Goal: Task Accomplishment & Management: Use online tool/utility

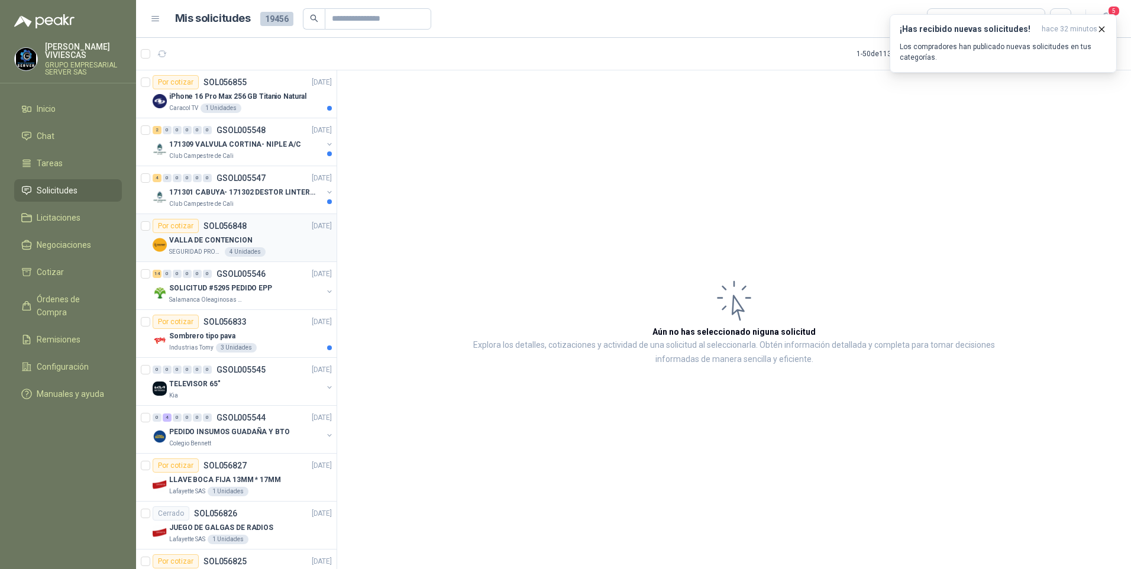
click at [196, 239] on p "VALLA DE CONTENCION" at bounding box center [210, 240] width 83 height 11
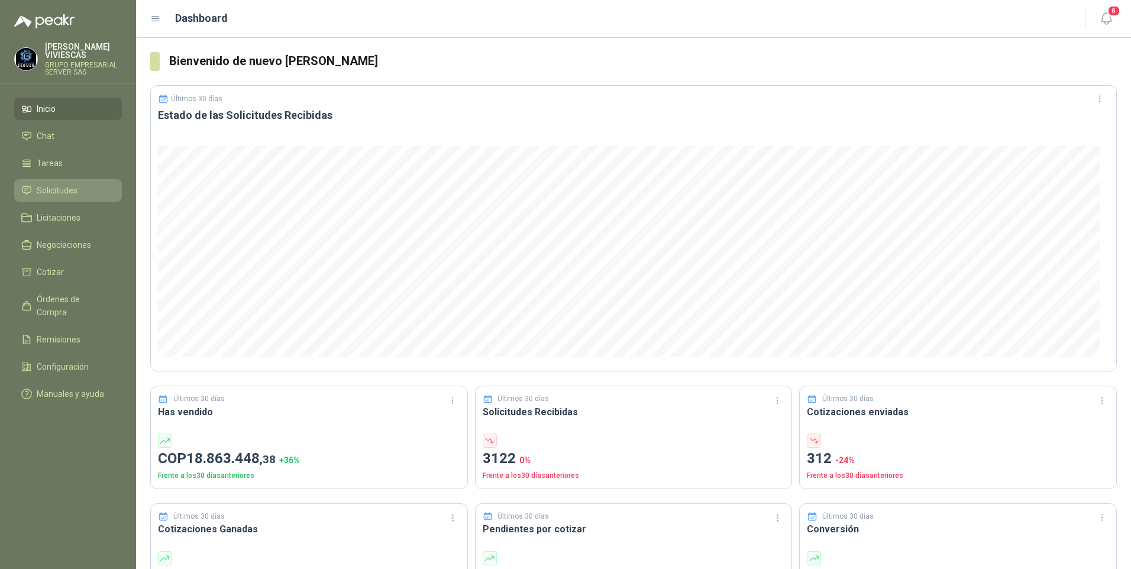
click at [49, 182] on link "Solicitudes" at bounding box center [68, 190] width 108 height 22
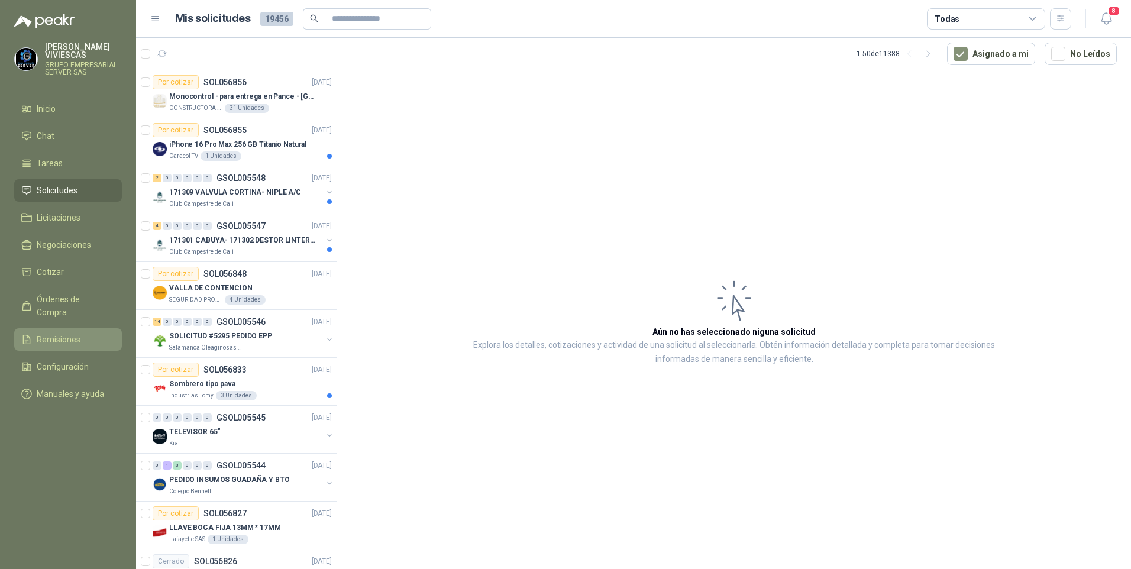
click at [56, 333] on span "Remisiones" at bounding box center [59, 339] width 44 height 13
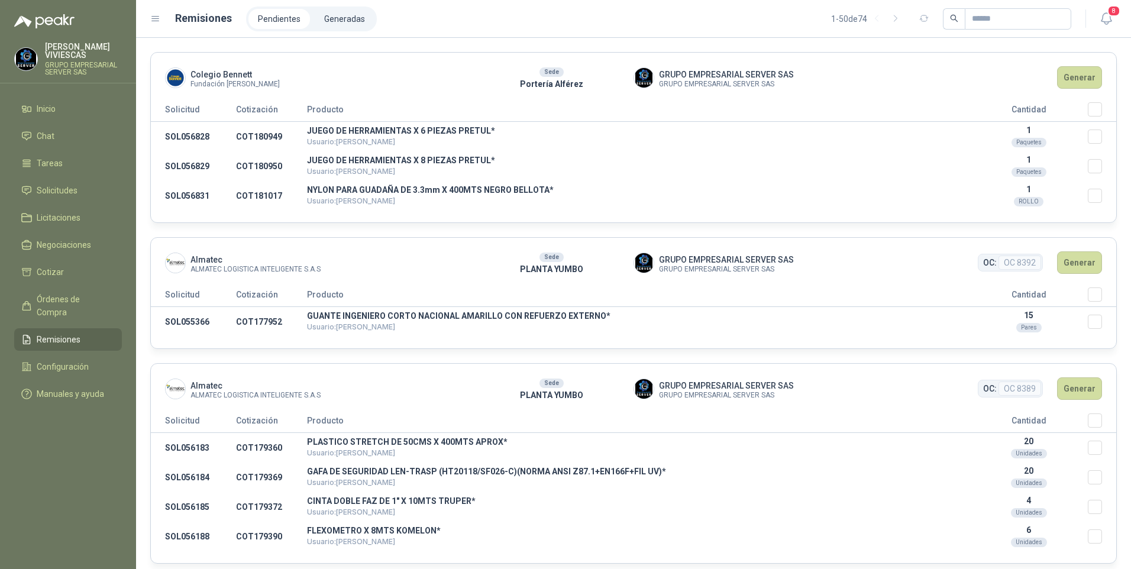
drag, startPoint x: 1077, startPoint y: 134, endPoint x: 1099, endPoint y: 121, distance: 25.5
click at [1078, 134] on p "1" at bounding box center [1028, 129] width 118 height 9
click at [1074, 82] on button "Generar" at bounding box center [1079, 77] width 45 height 22
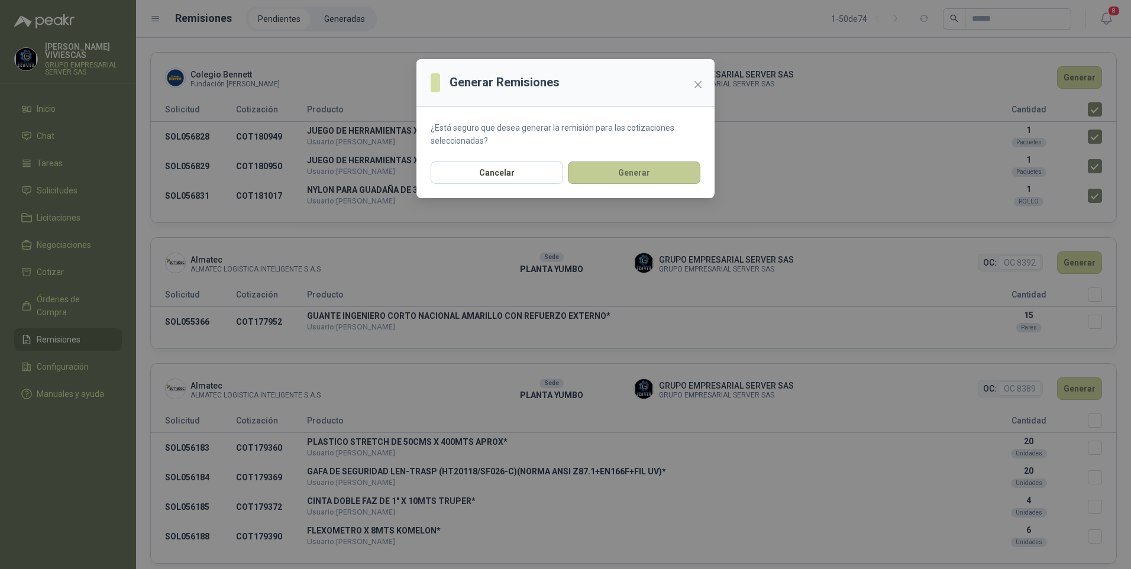
click at [633, 162] on button "Generar" at bounding box center [634, 172] width 132 height 22
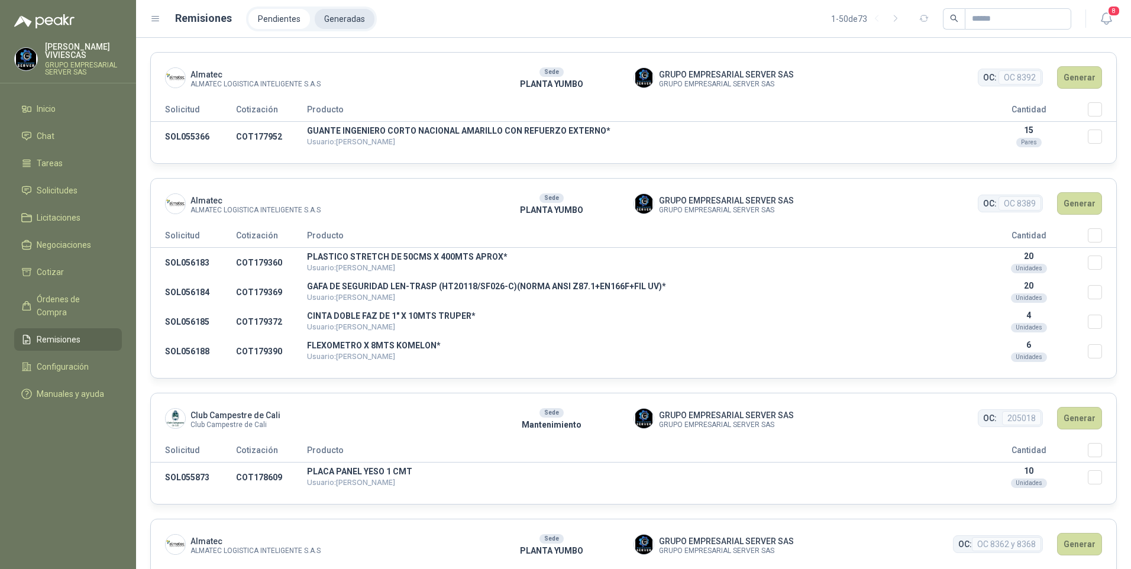
click at [336, 24] on li "Generadas" at bounding box center [345, 19] width 60 height 20
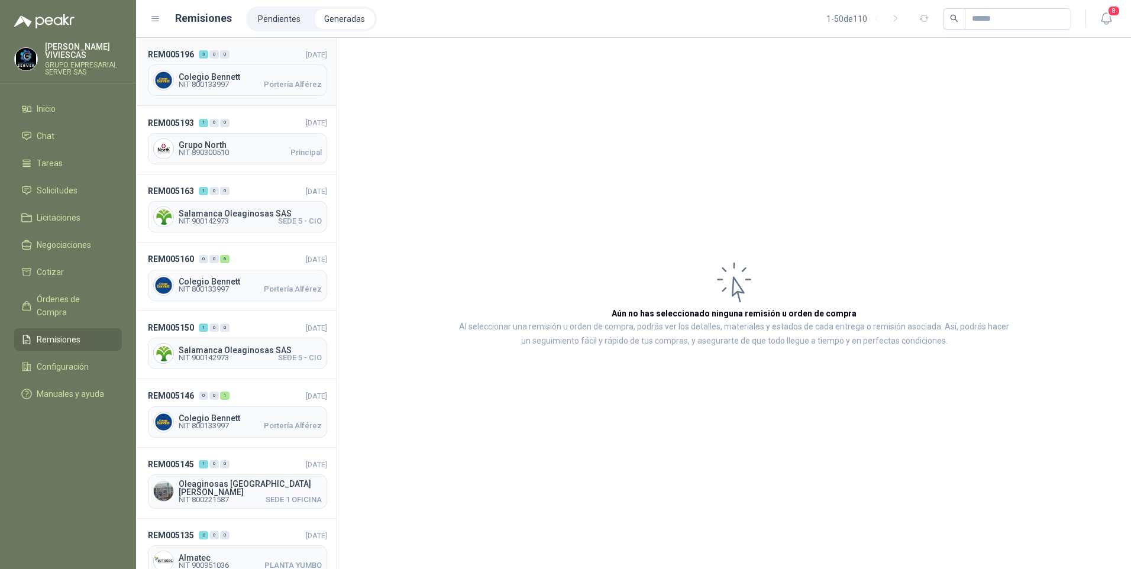
click at [202, 85] on span "NIT 800133997" at bounding box center [204, 84] width 50 height 7
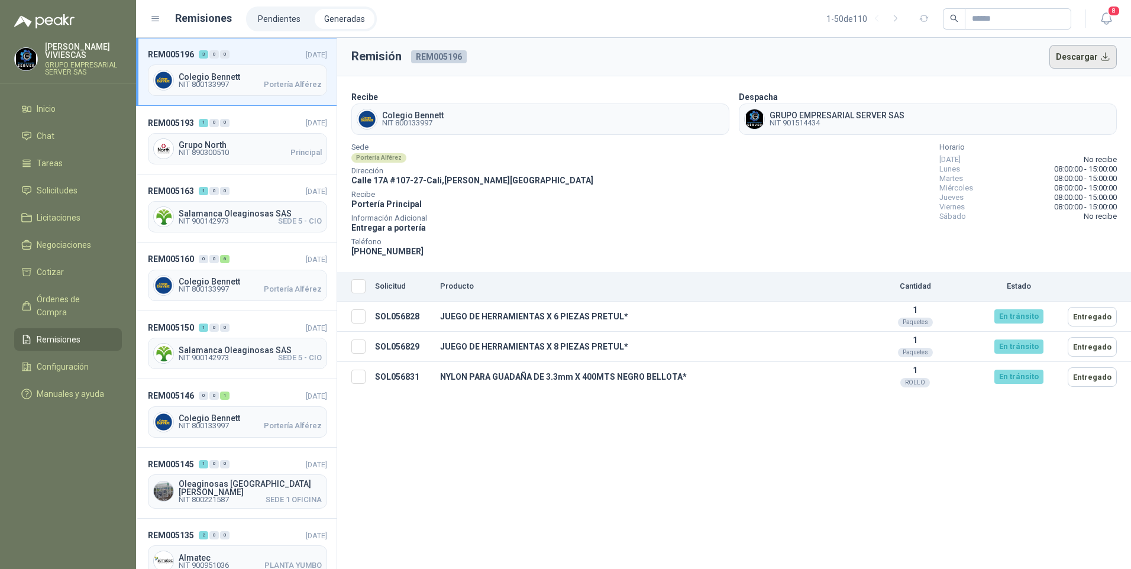
click at [1088, 51] on button "Descargar" at bounding box center [1083, 57] width 68 height 24
